Goal: Task Accomplishment & Management: Use online tool/utility

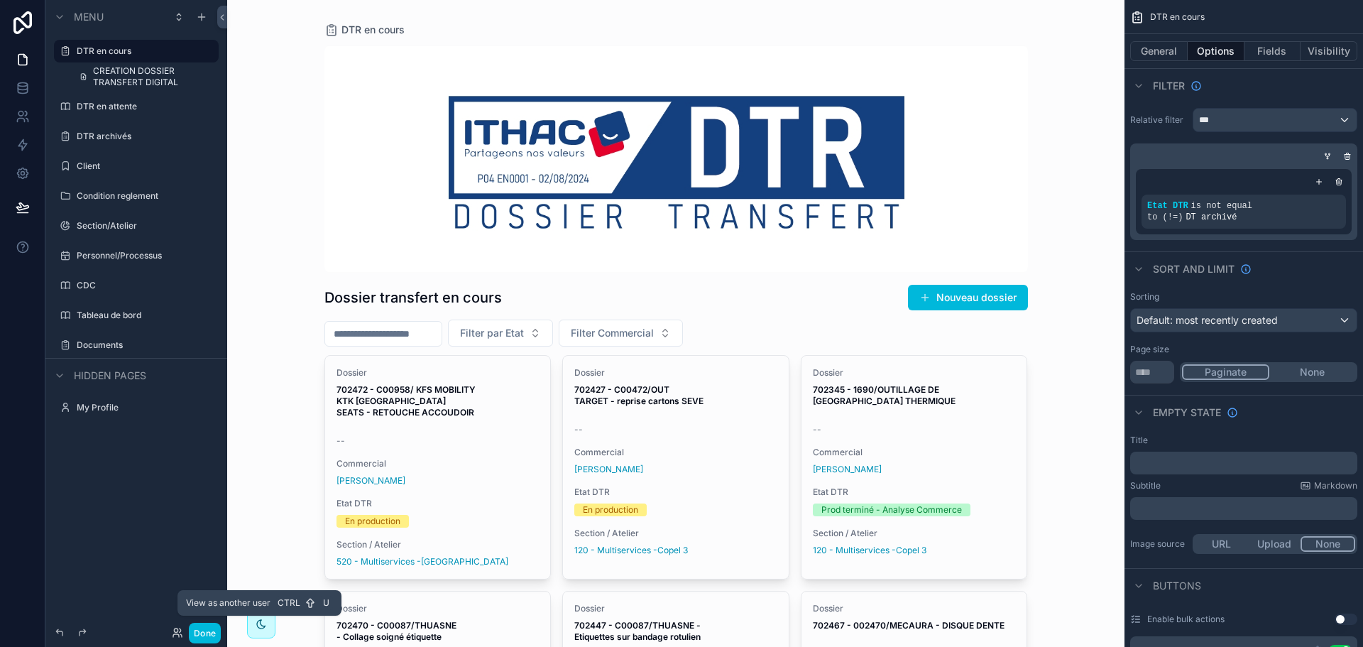
click at [177, 634] on icon at bounding box center [176, 635] width 6 height 3
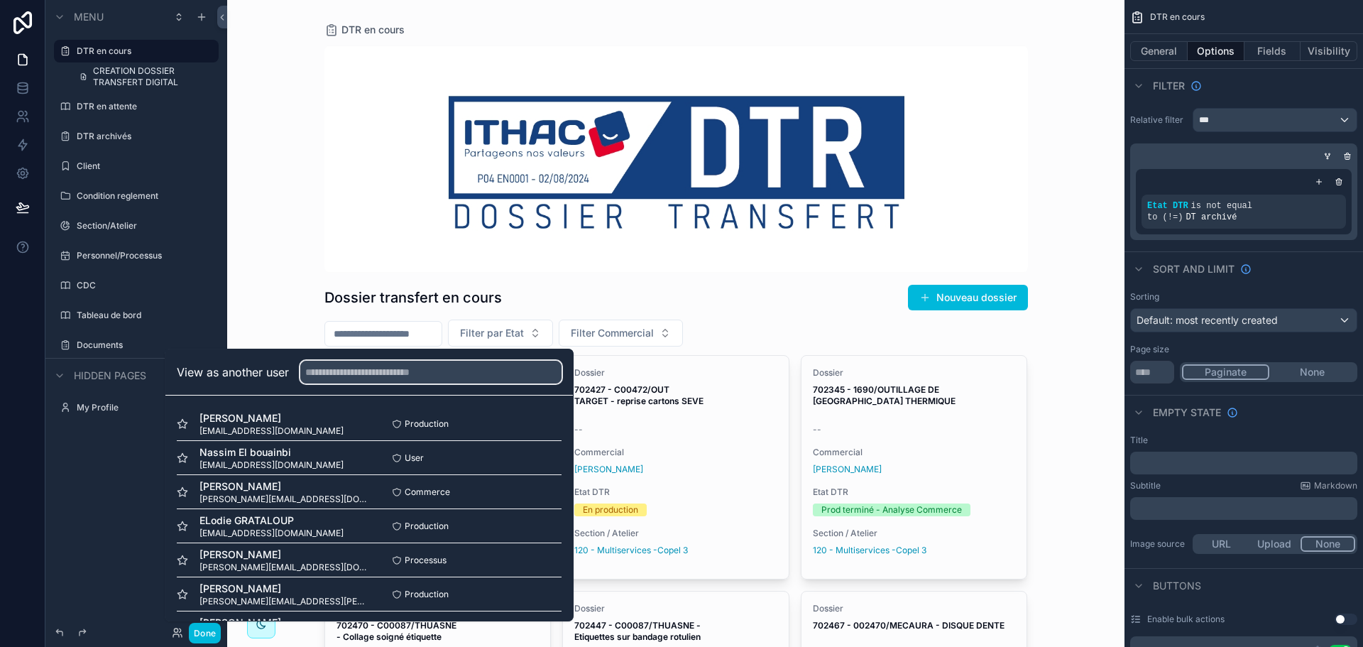
click at [336, 367] on input "text" at bounding box center [430, 372] width 261 height 23
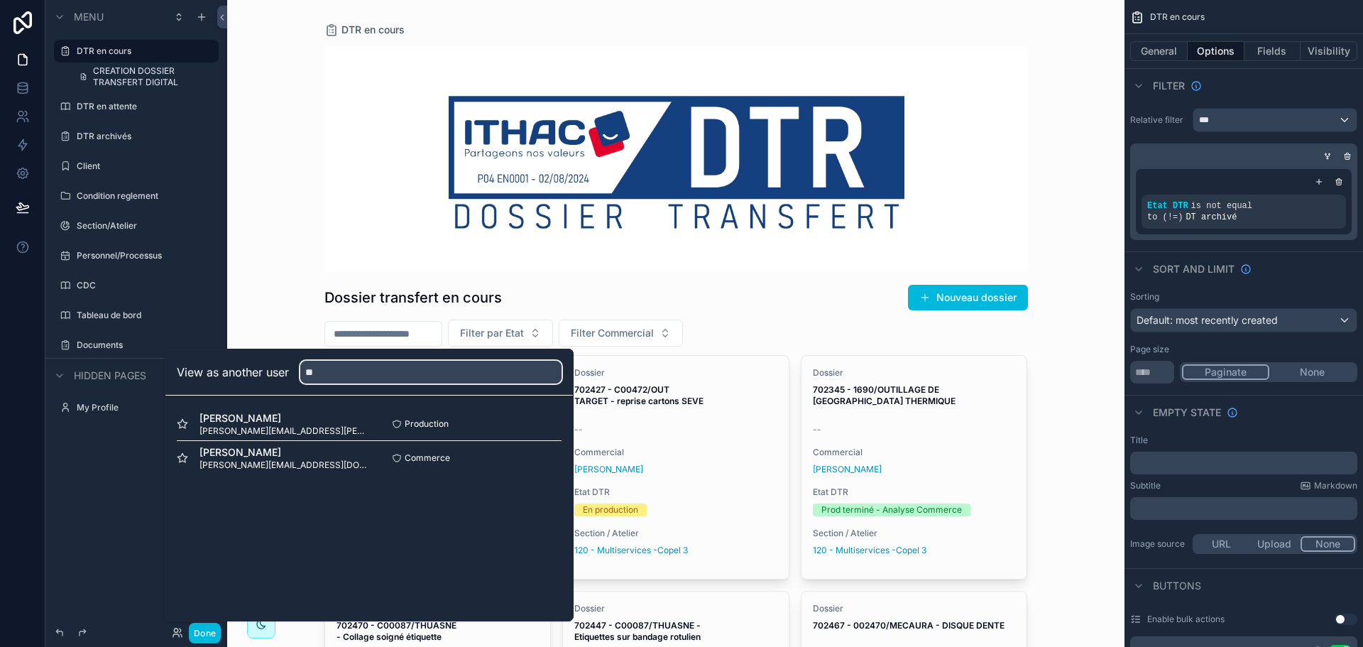
type input "**"
click at [0, 0] on button "Select" at bounding box center [0, 0] width 0 height 0
